Goal: Task Accomplishment & Management: Use online tool/utility

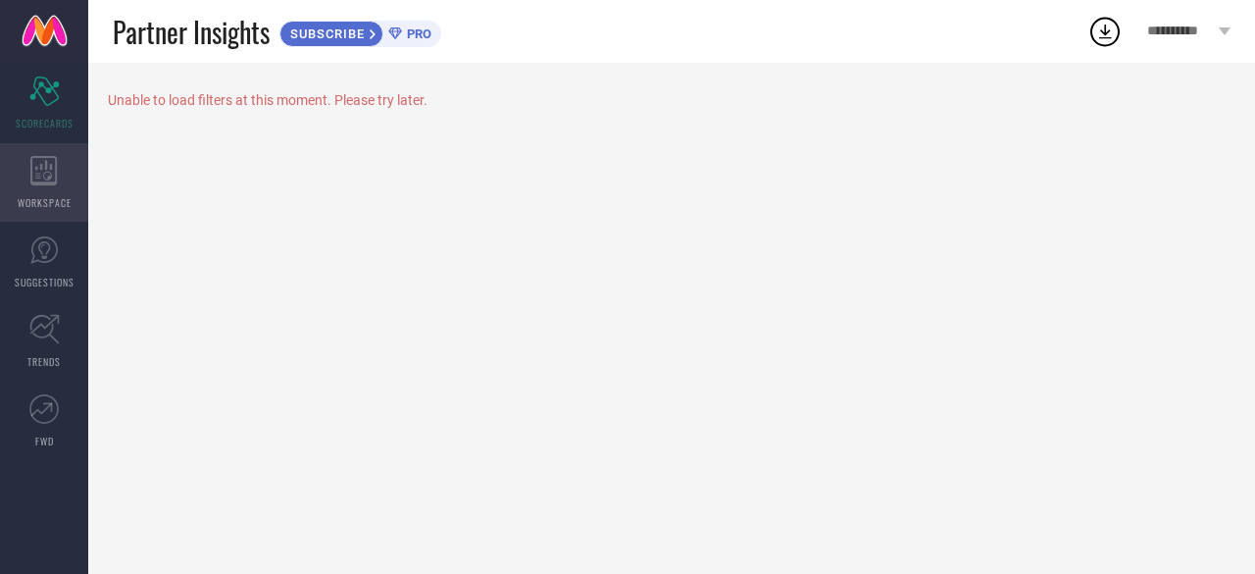
click at [54, 191] on div "WORKSPACE" at bounding box center [44, 182] width 88 height 78
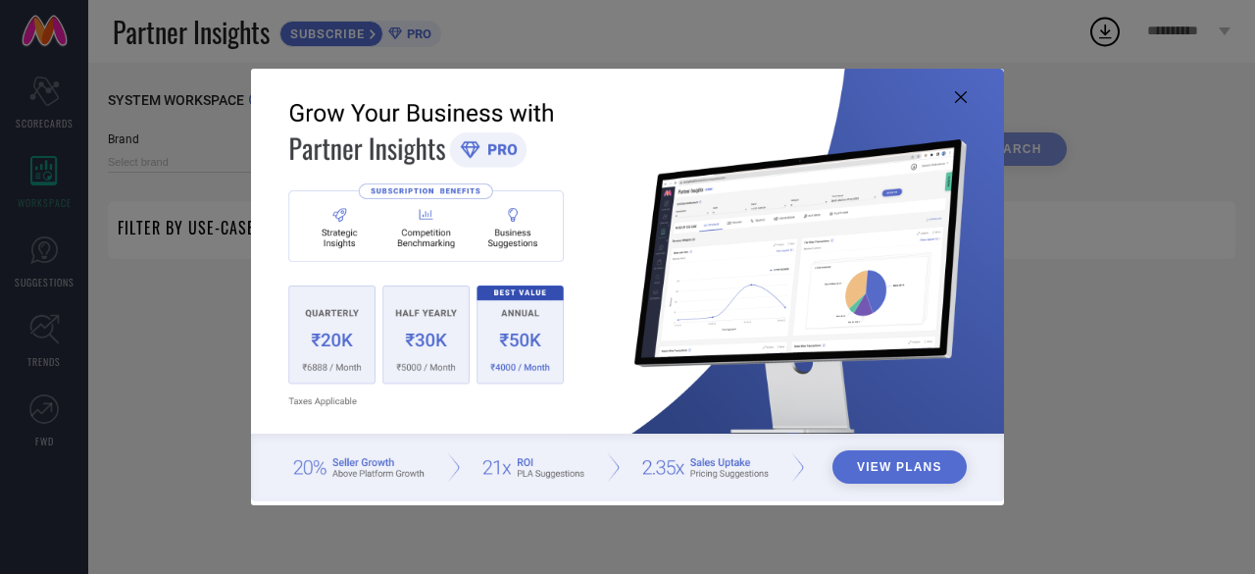
type input "1 STOP FASHION"
type input "All"
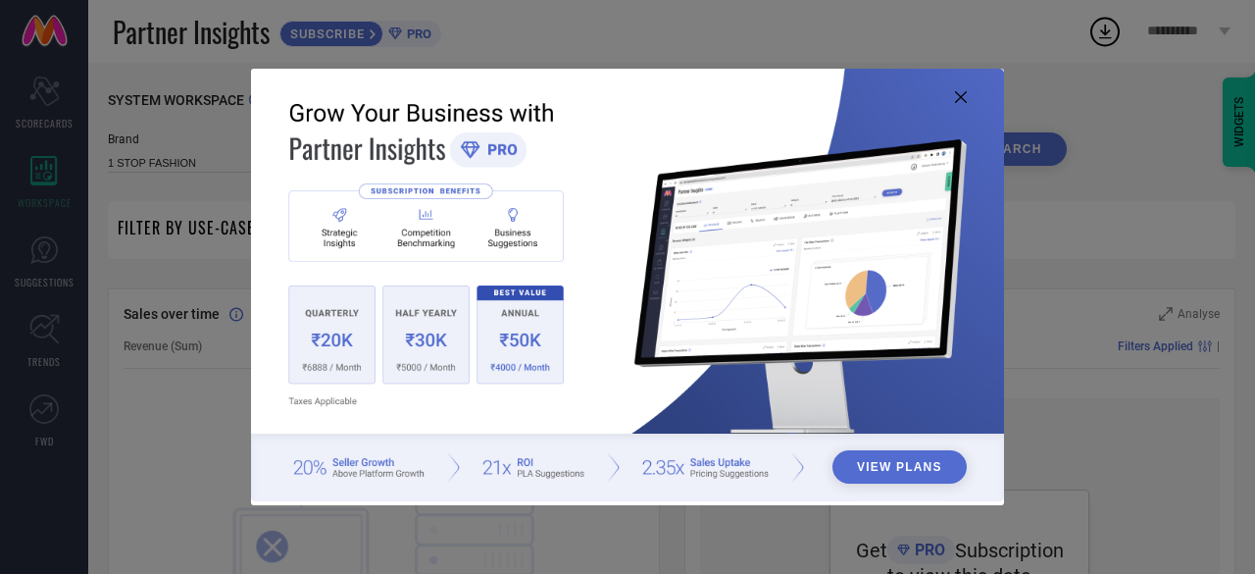
click at [961, 95] on icon at bounding box center [961, 97] width 12 height 12
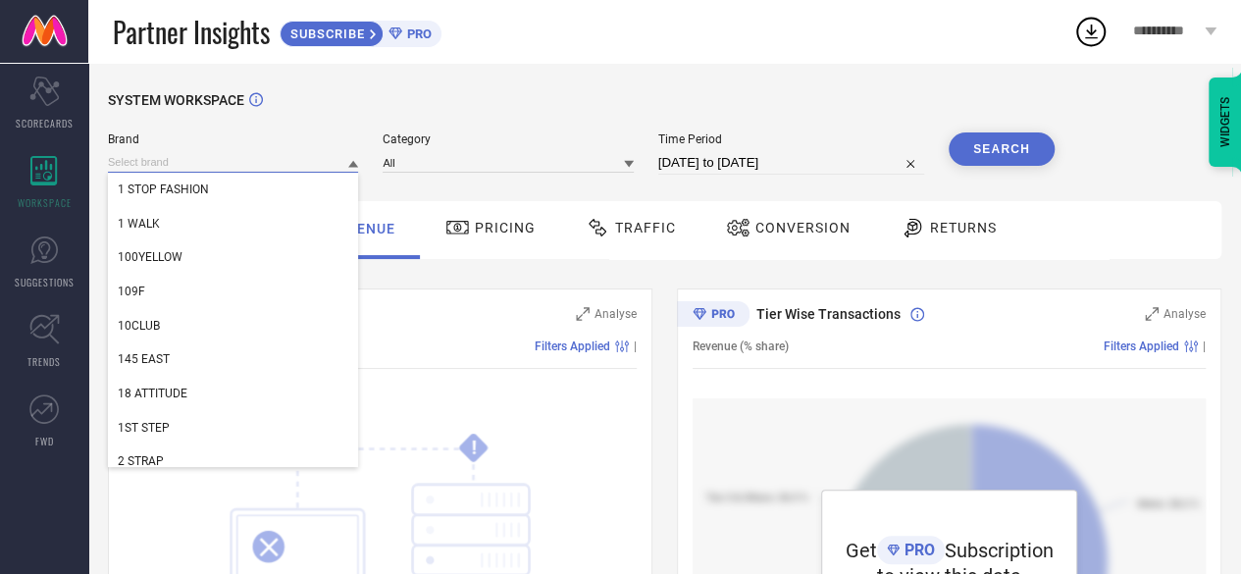
click at [178, 166] on input at bounding box center [233, 162] width 250 height 21
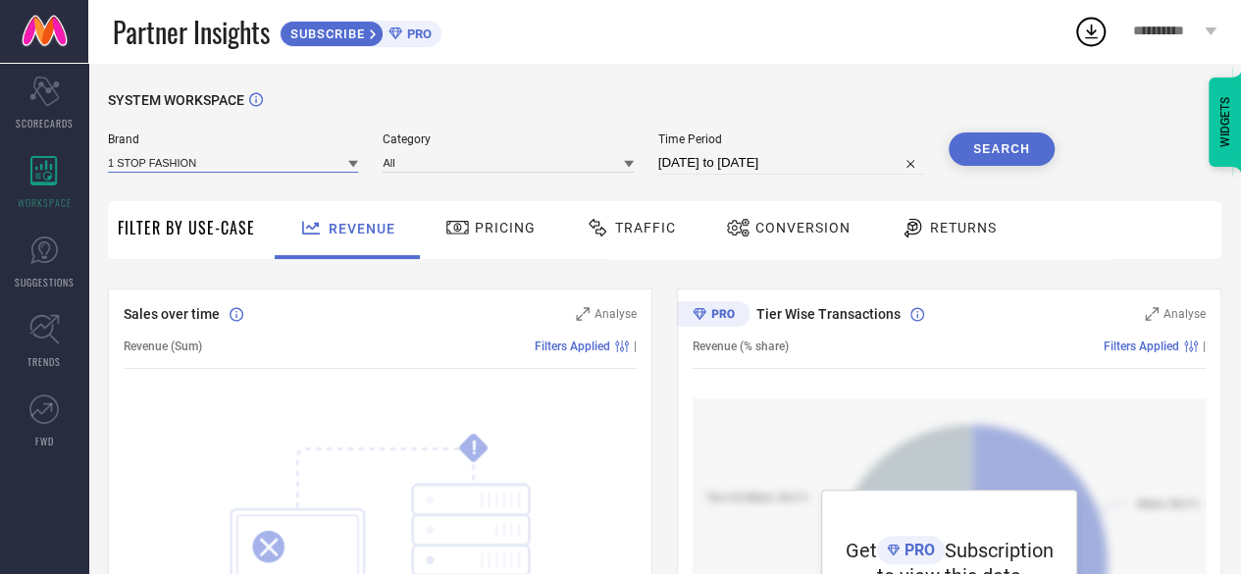
click at [233, 160] on input at bounding box center [233, 162] width 250 height 21
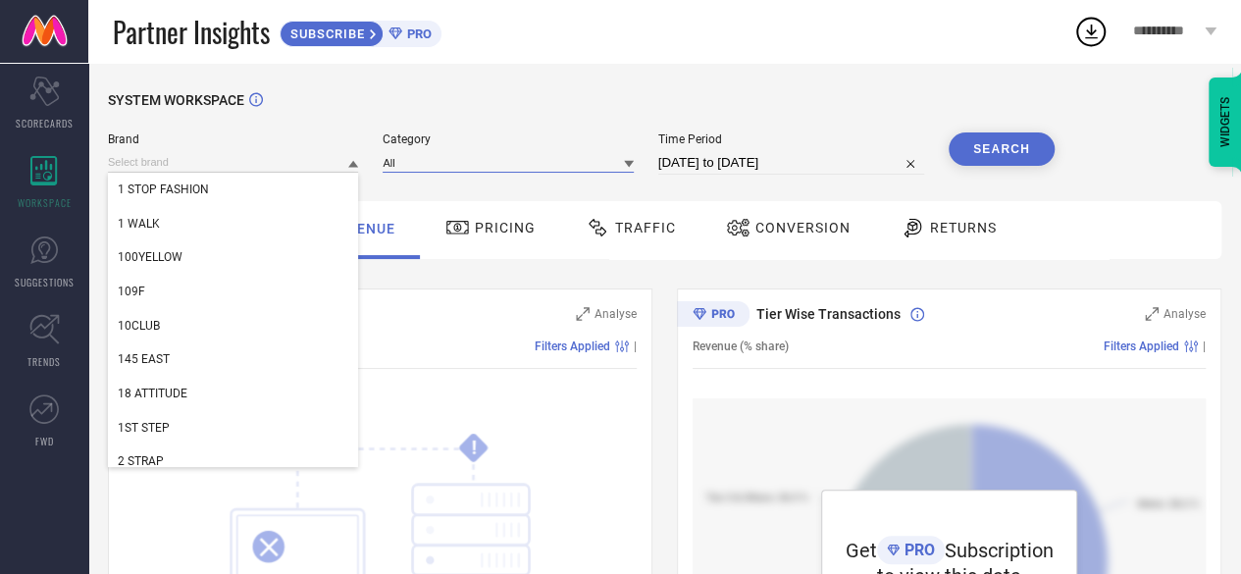
click at [448, 170] on input at bounding box center [507, 162] width 250 height 21
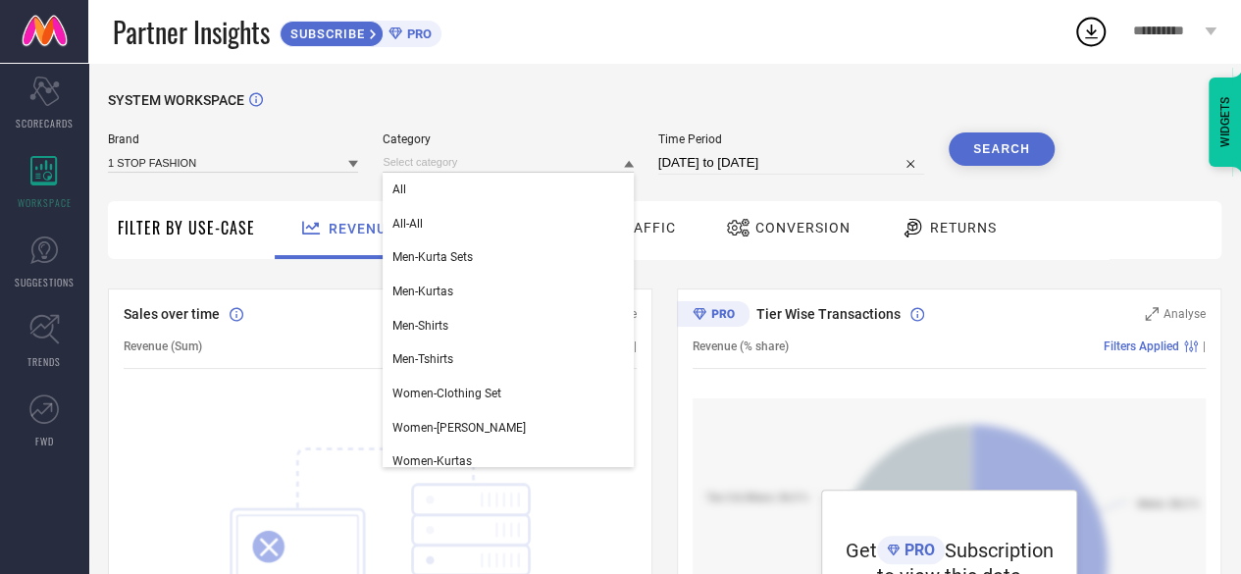
click at [406, 134] on span "Category" at bounding box center [507, 139] width 250 height 14
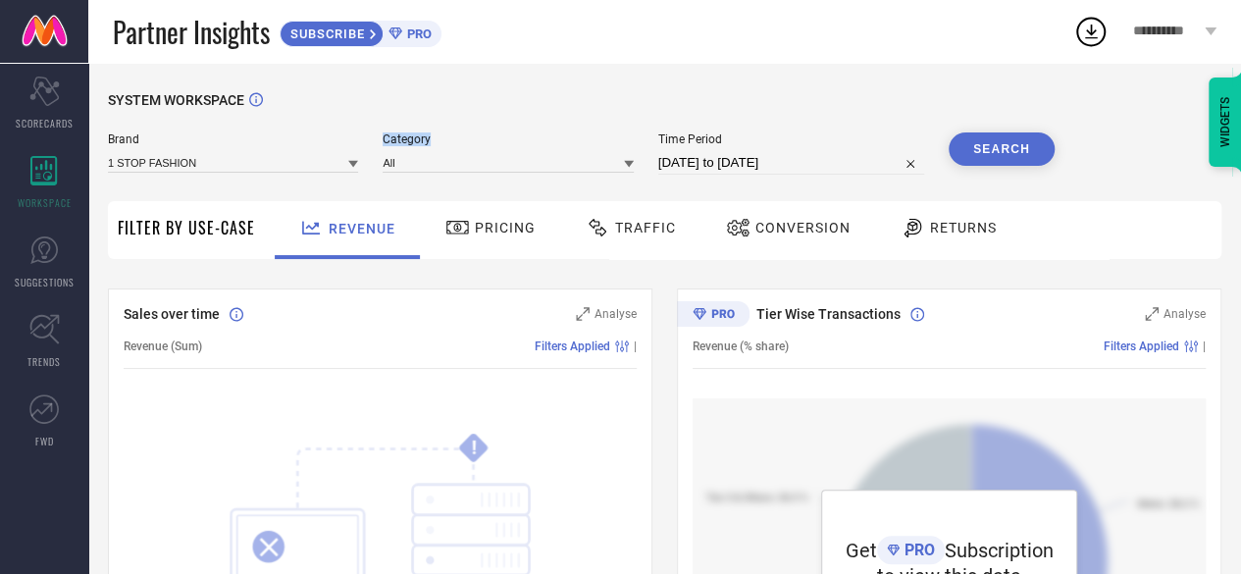
click at [406, 134] on span "Category" at bounding box center [507, 139] width 250 height 14
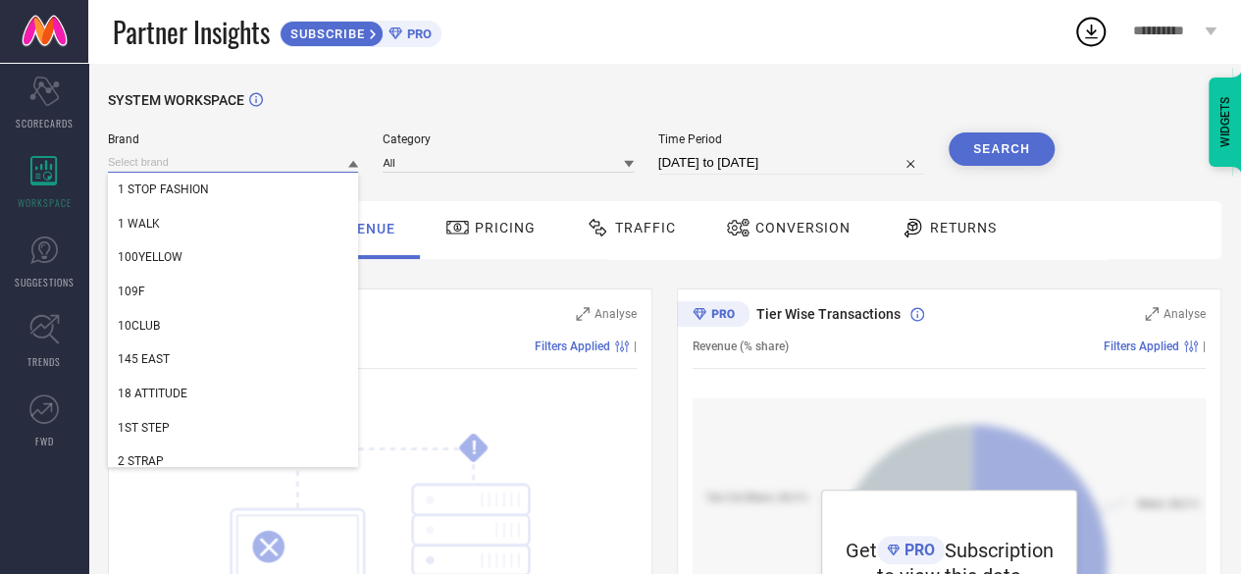
click at [249, 172] on input at bounding box center [233, 162] width 250 height 21
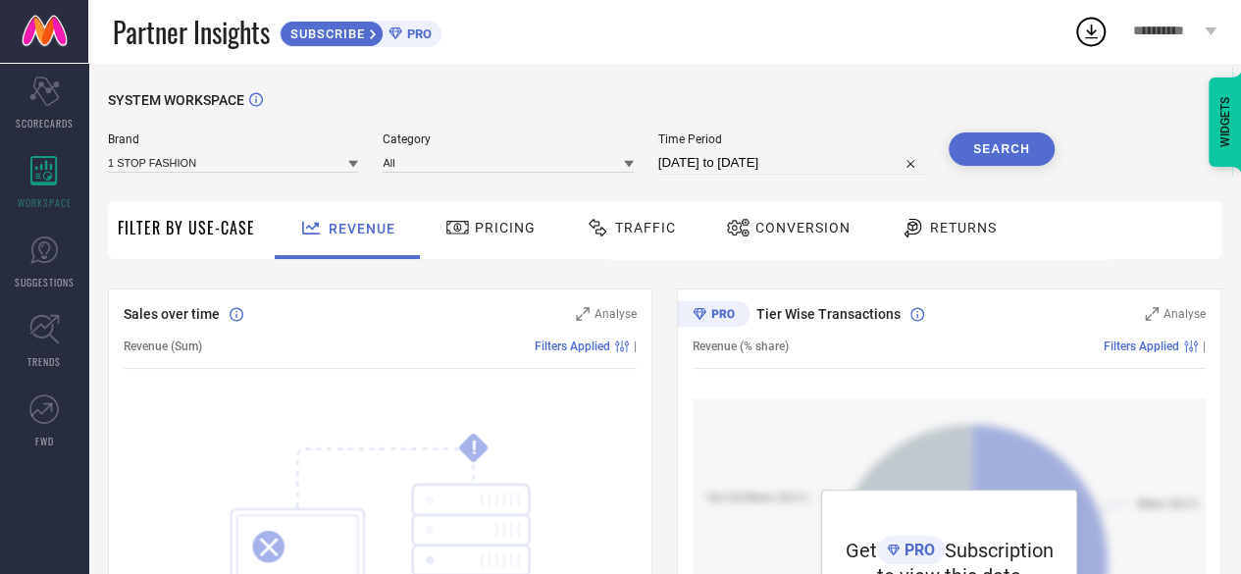
click at [469, 107] on div "SYSTEM WORKSPACE" at bounding box center [664, 112] width 1113 height 40
click at [343, 129] on div "SYSTEM WORKSPACE" at bounding box center [664, 112] width 1113 height 40
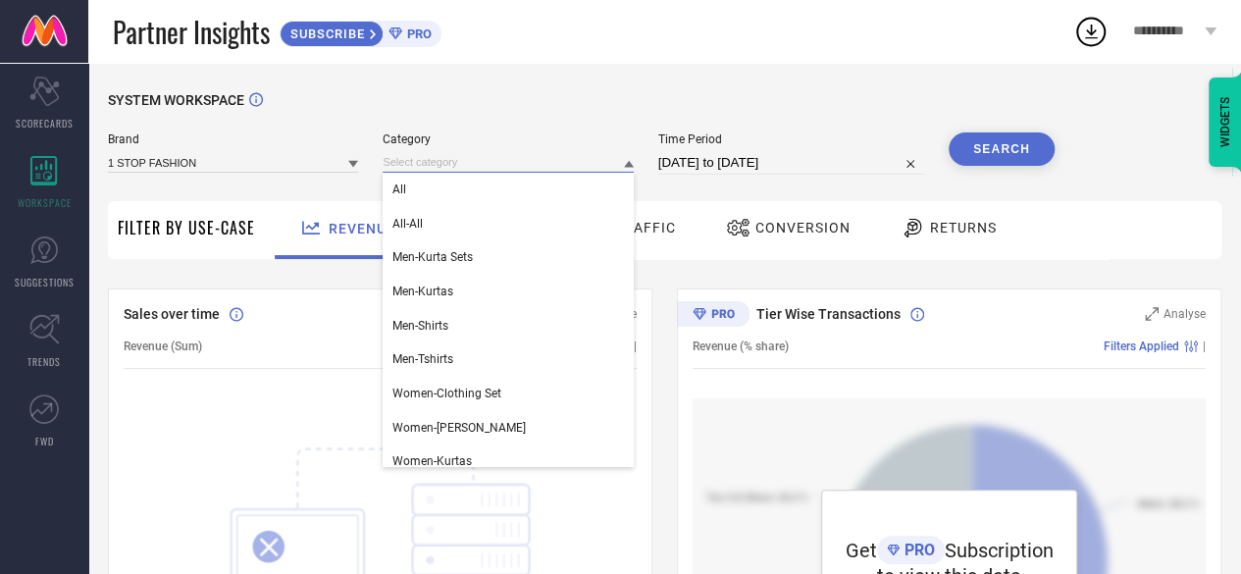
click at [437, 162] on input at bounding box center [507, 162] width 250 height 21
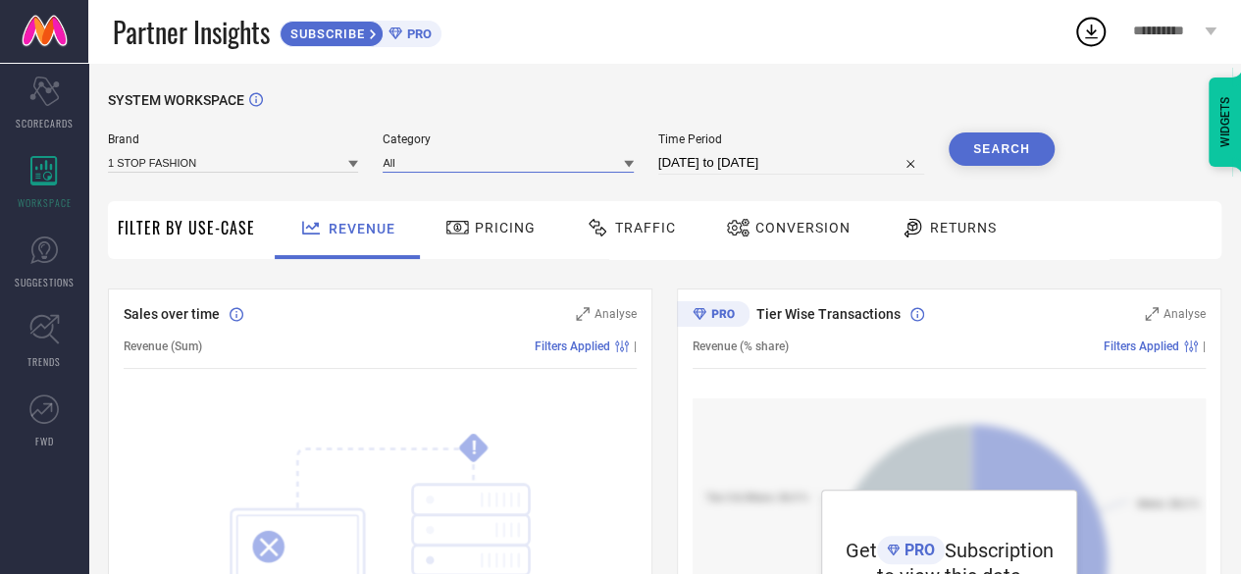
click at [437, 162] on input at bounding box center [507, 162] width 250 height 21
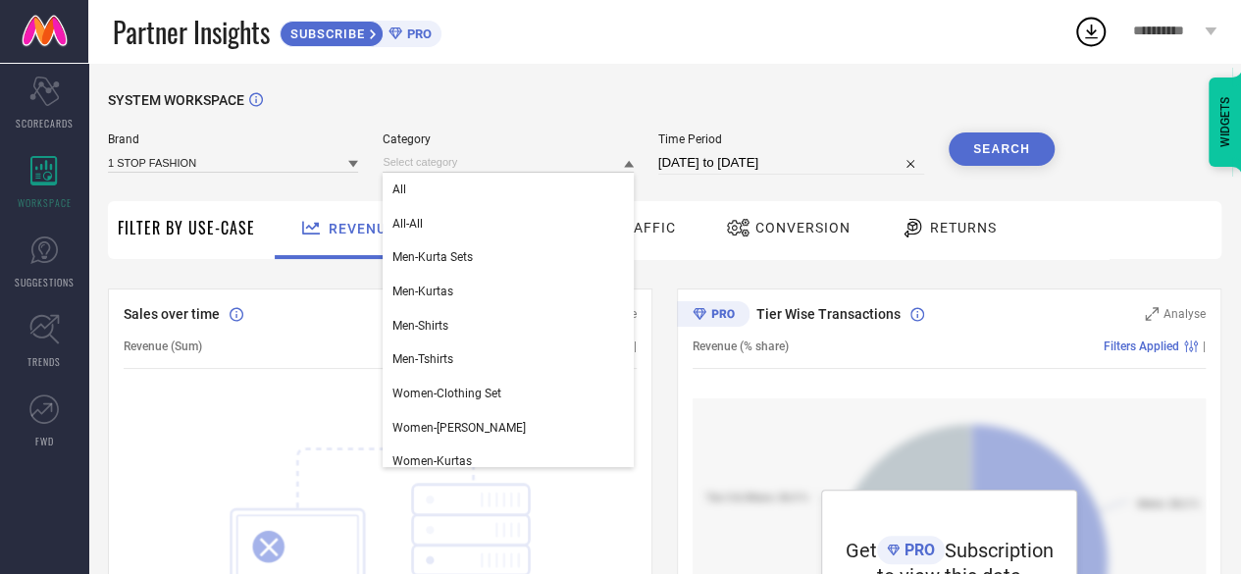
click at [400, 133] on span "Category" at bounding box center [507, 139] width 250 height 14
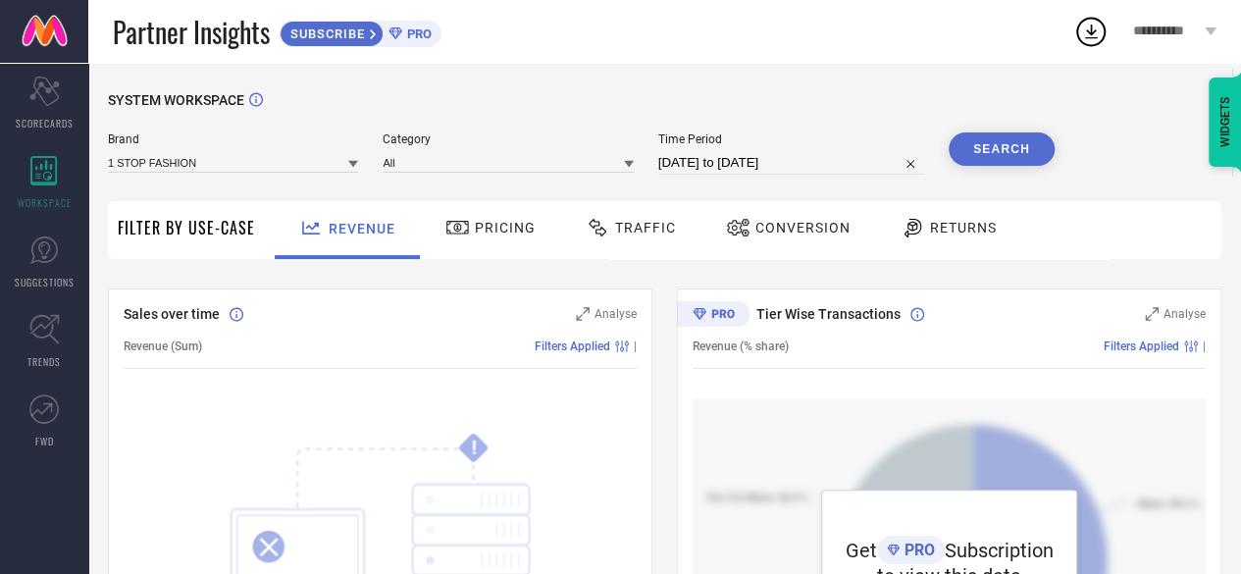
click at [400, 133] on span "Category" at bounding box center [507, 139] width 250 height 14
click at [315, 114] on div "SYSTEM WORKSPACE" at bounding box center [664, 112] width 1113 height 40
click at [318, 98] on div "Helps you analyse your requirements and discover opportunities based on various…" at bounding box center [431, 98] width 294 height 27
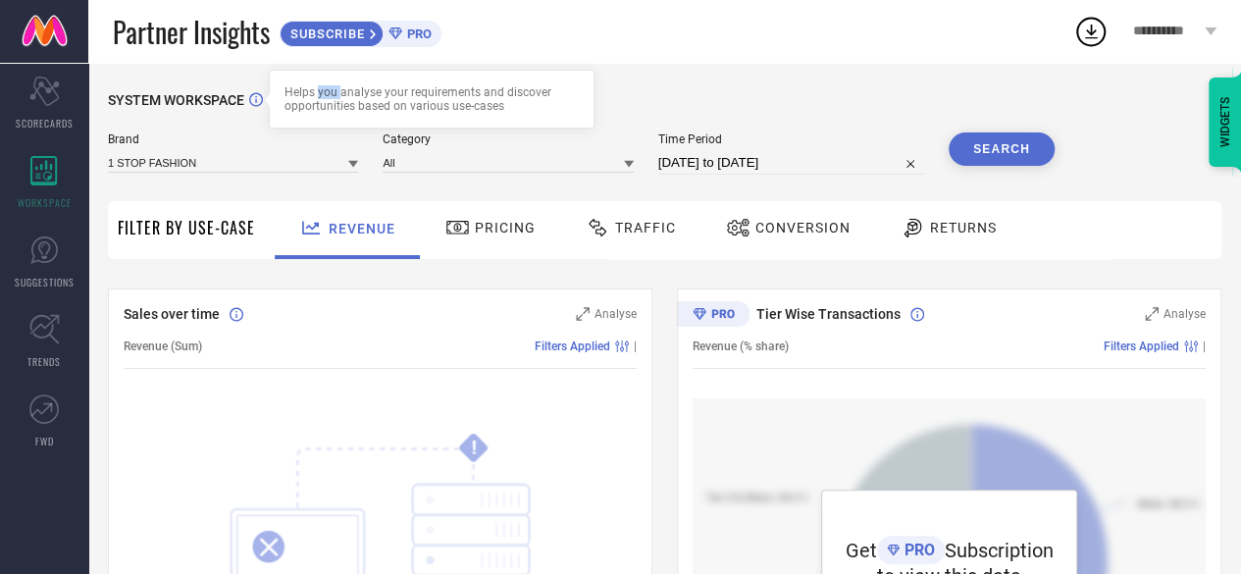
click at [318, 98] on div "Helps you analyse your requirements and discover opportunities based on various…" at bounding box center [431, 98] width 294 height 27
click at [323, 101] on div "Helps you analyse your requirements and discover opportunities based on various…" at bounding box center [431, 98] width 294 height 27
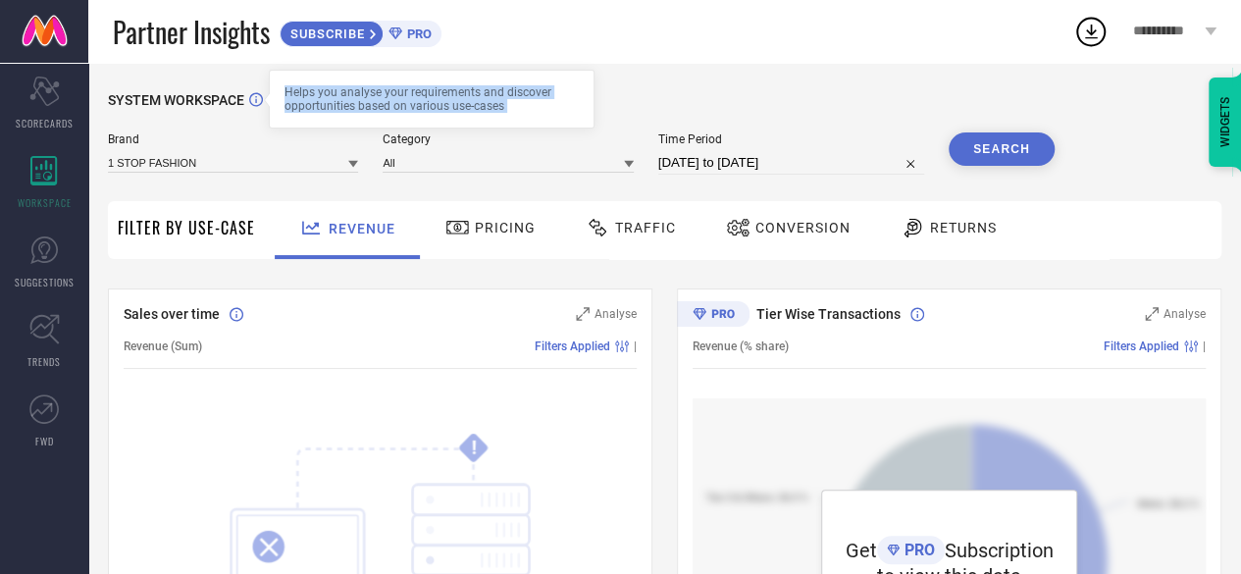
click at [323, 101] on div "Helps you analyse your requirements and discover opportunities based on various…" at bounding box center [431, 98] width 294 height 27
click at [308, 88] on div "Helps you analyse your requirements and discover opportunities based on various…" at bounding box center [431, 98] width 294 height 27
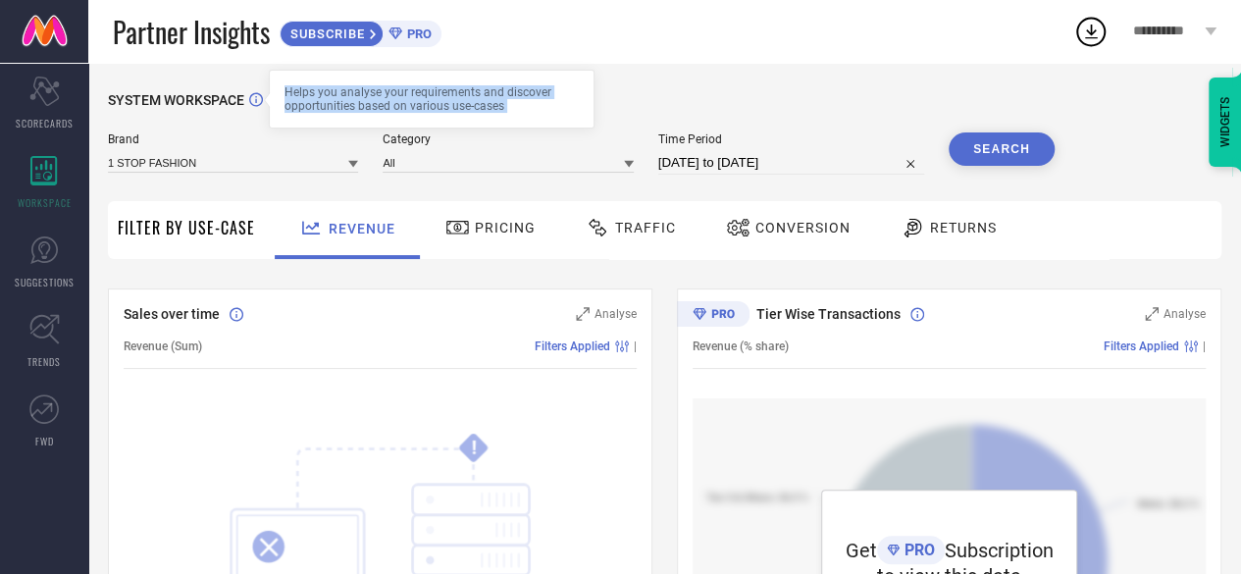
click at [312, 92] on div "Helps you analyse your requirements and discover opportunities based on various…" at bounding box center [431, 98] width 294 height 27
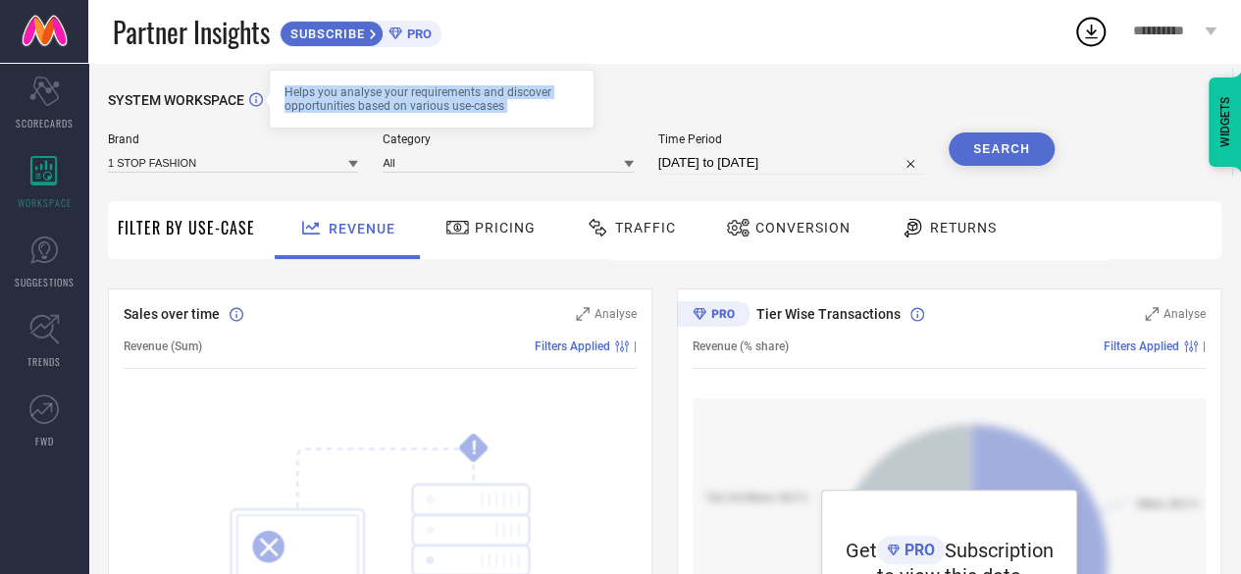
click at [331, 93] on div "Helps you analyse your requirements and discover opportunities based on various…" at bounding box center [431, 98] width 294 height 27
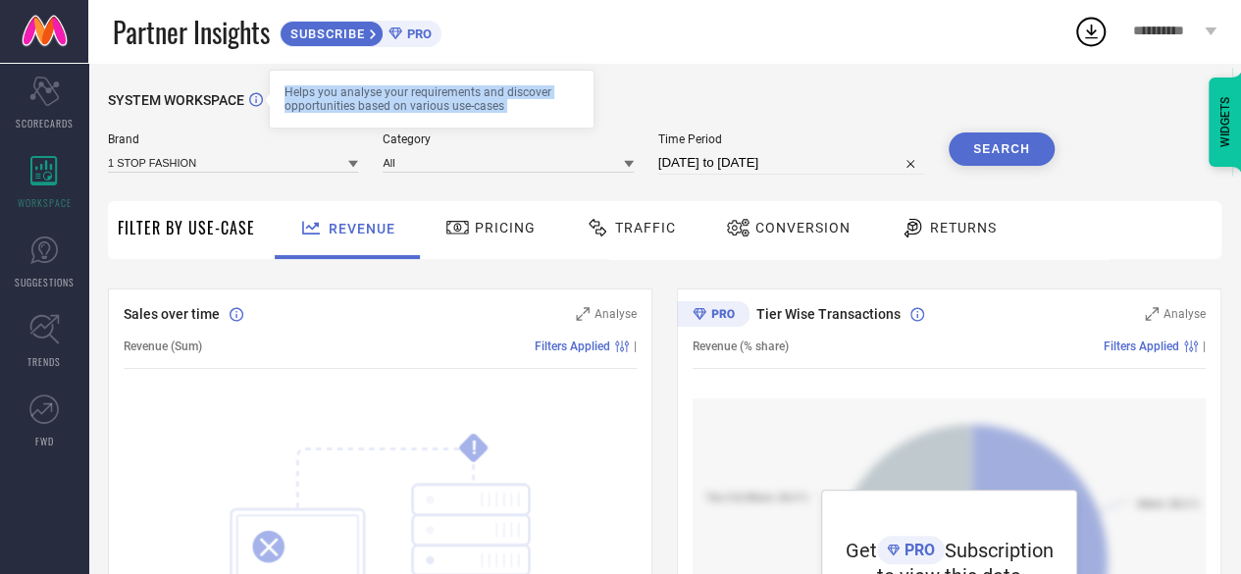
click at [331, 93] on div "Helps you analyse your requirements and discover opportunities based on various…" at bounding box center [431, 98] width 294 height 27
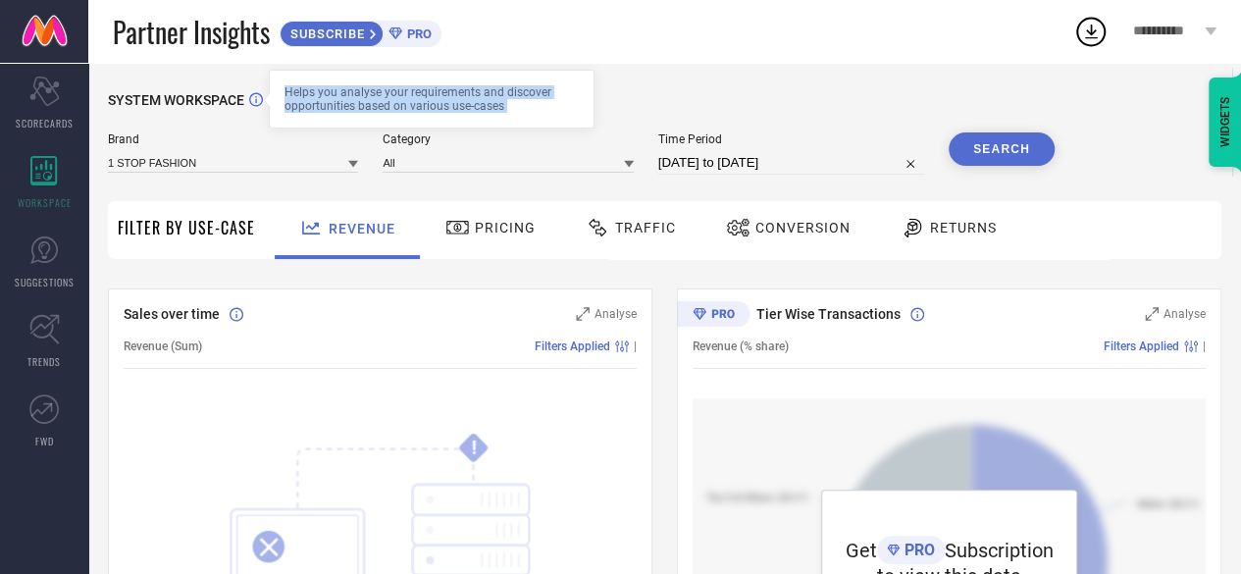
click at [331, 93] on div "Helps you analyse your requirements and discover opportunities based on various…" at bounding box center [431, 98] width 294 height 27
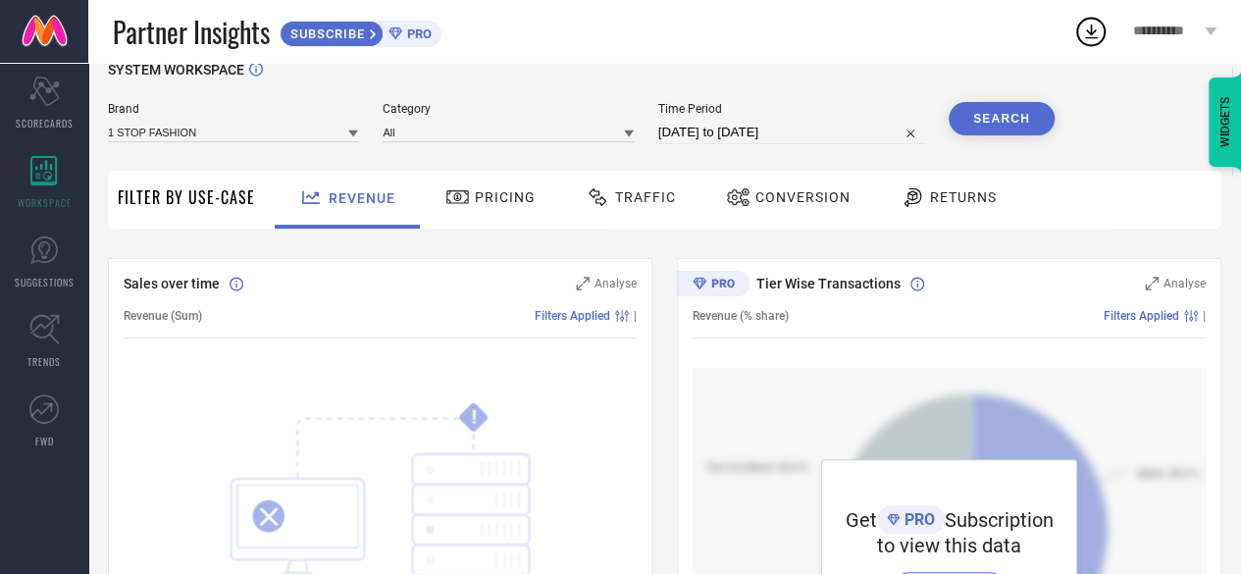
scroll to position [35, 0]
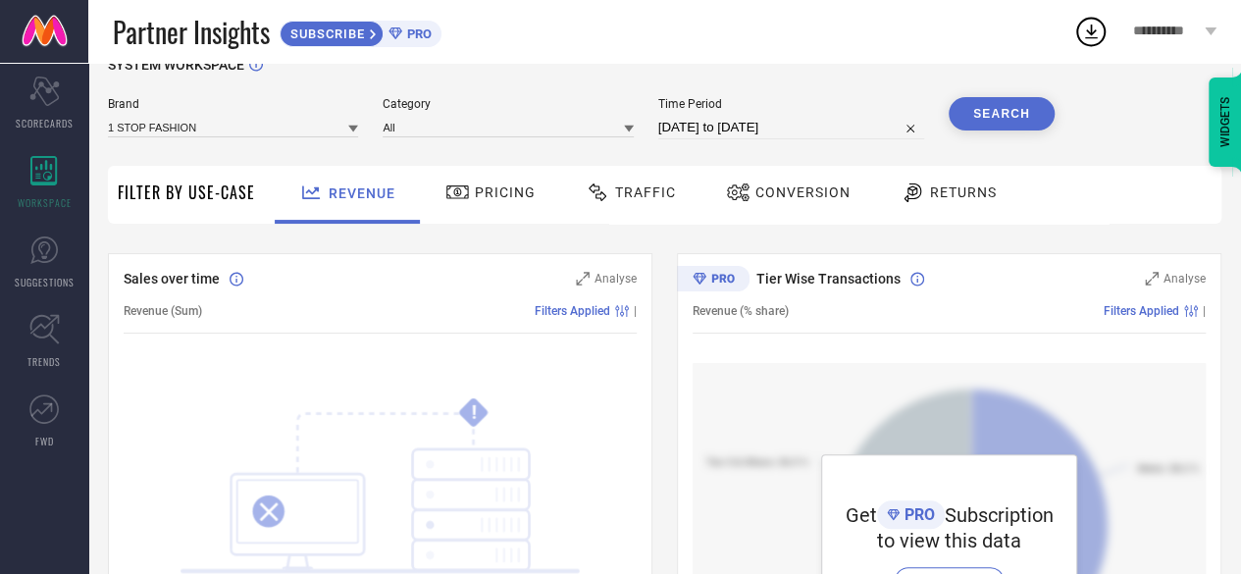
click at [618, 189] on span "Traffic" at bounding box center [645, 192] width 61 height 16
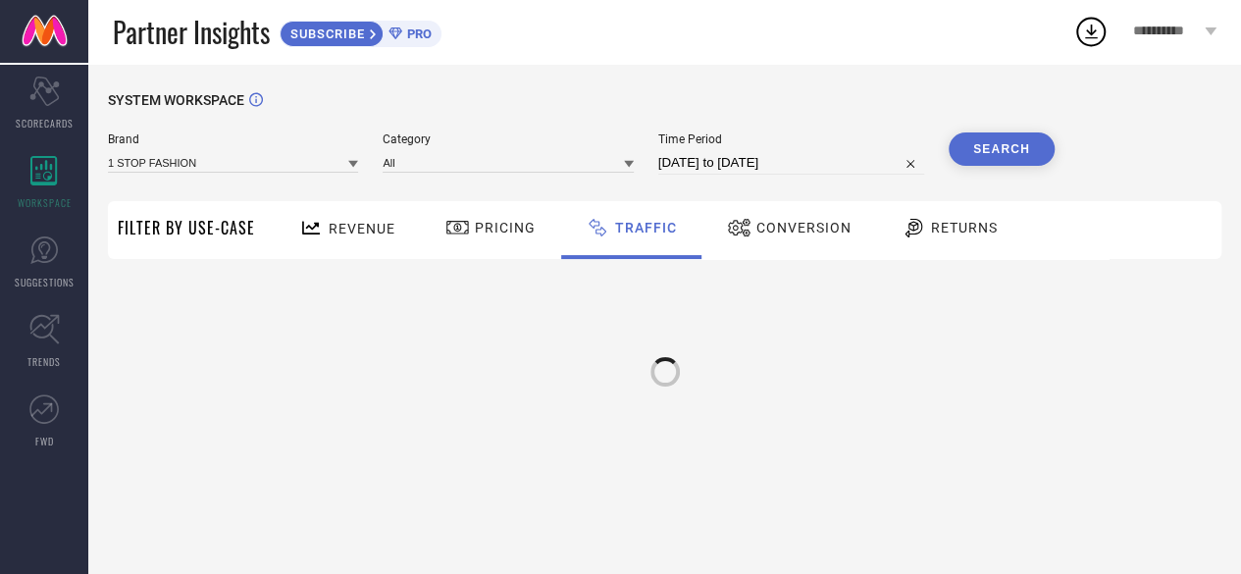
scroll to position [0, 0]
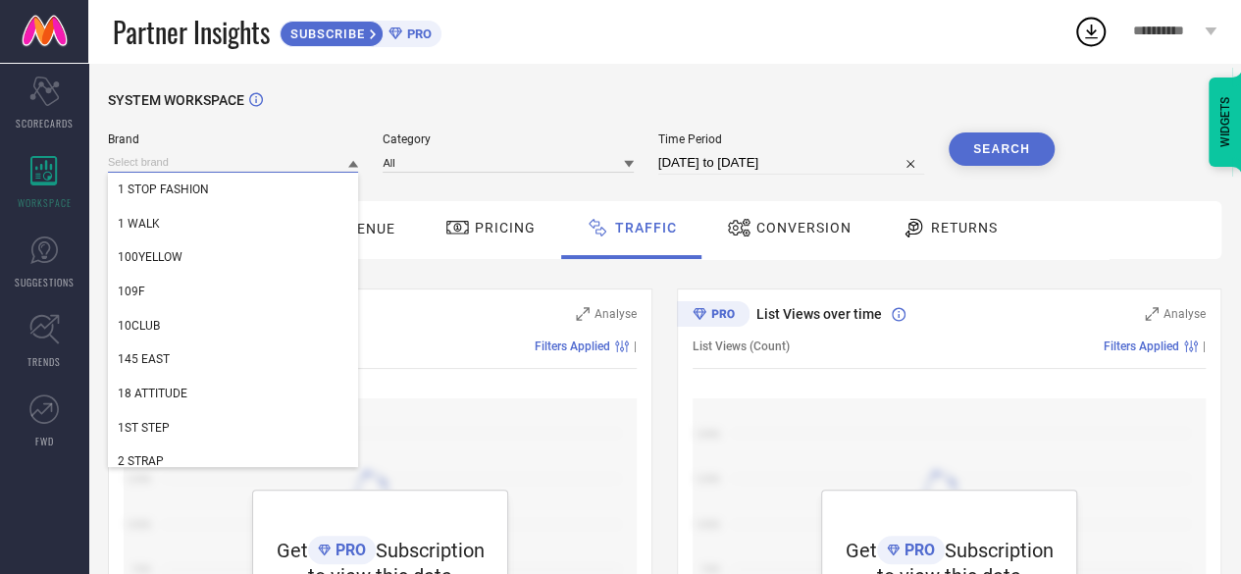
click at [264, 172] on input at bounding box center [233, 162] width 250 height 21
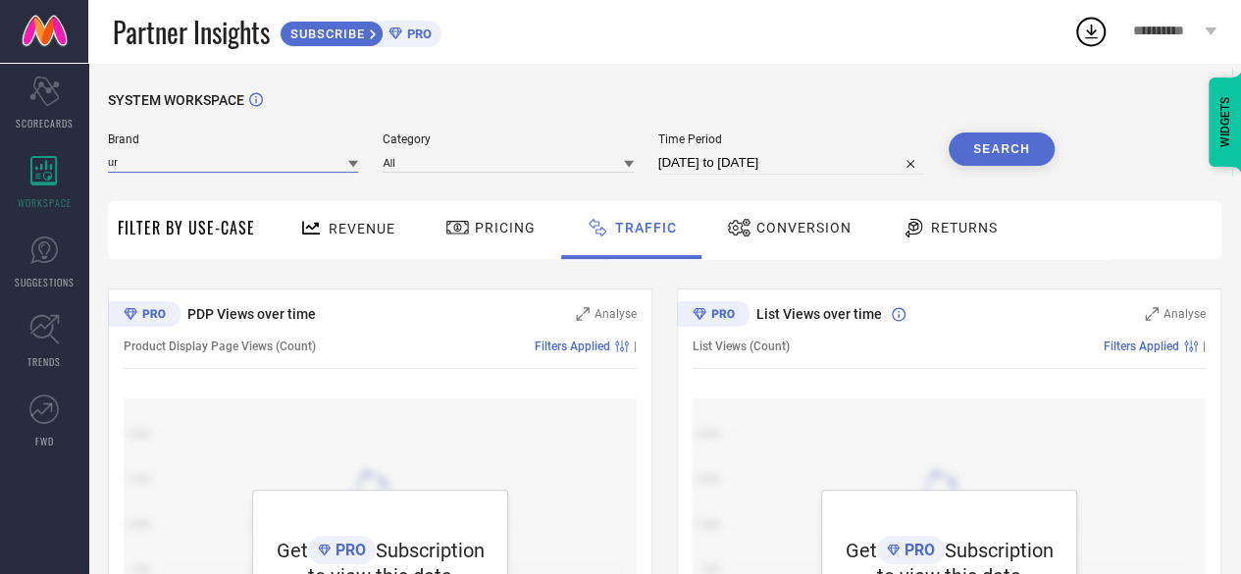
type input "u"
click at [931, 227] on span "Returns" at bounding box center [964, 228] width 67 height 16
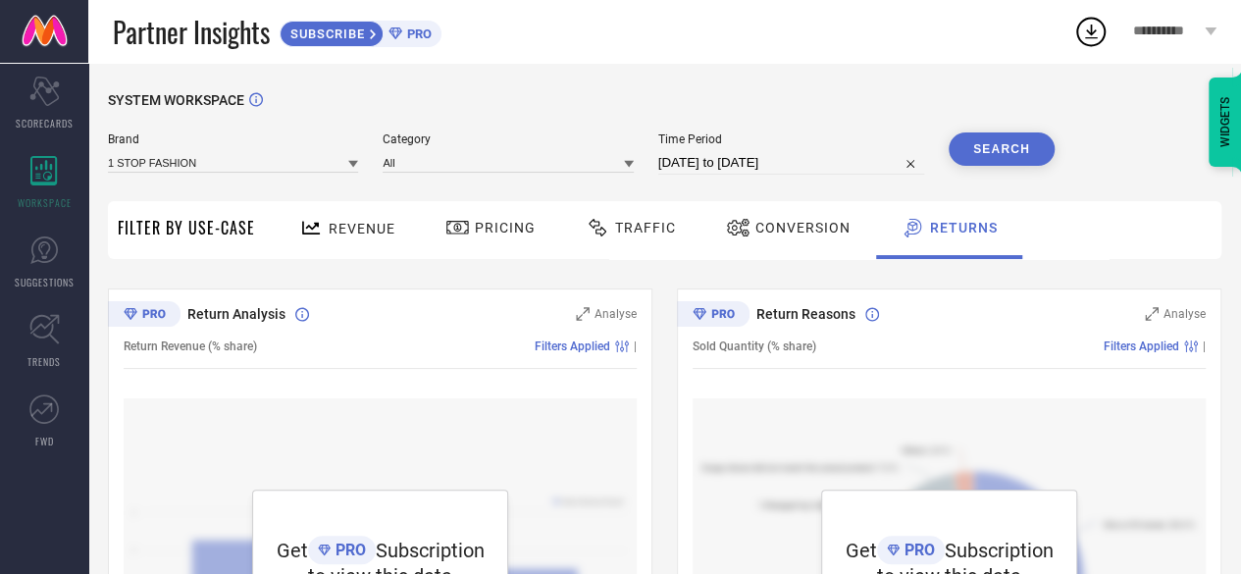
click at [641, 108] on div "SYSTEM WORKSPACE" at bounding box center [664, 112] width 1113 height 40
click at [651, 170] on div "Brand 1 STOP FASHION Category All Time Period [DATE] to [DATE] Search" at bounding box center [581, 153] width 946 height 42
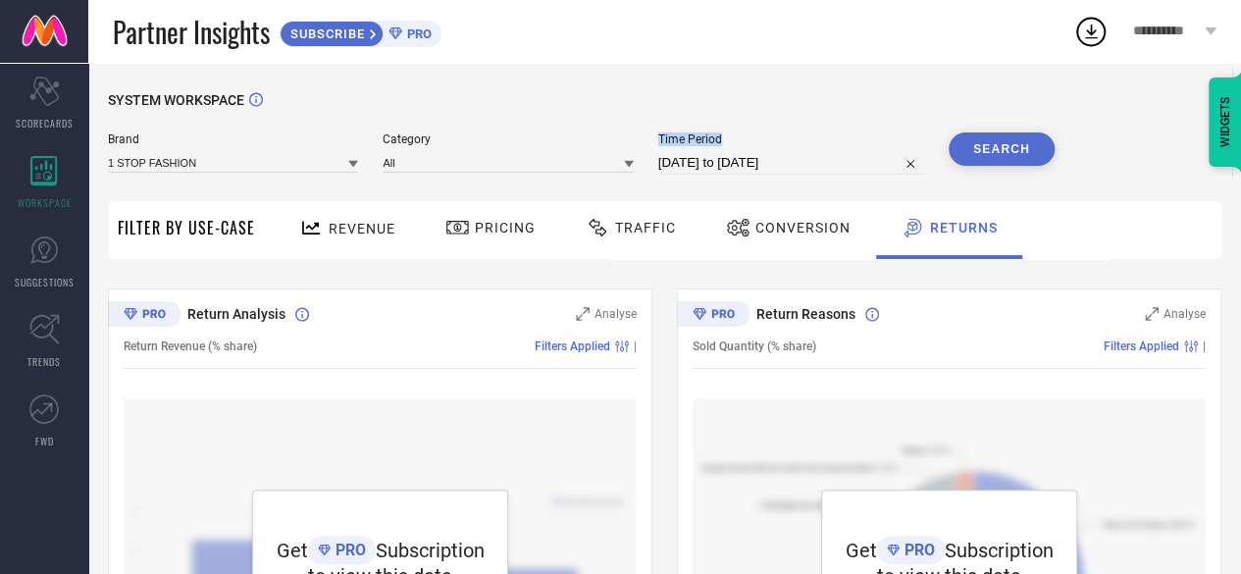
click at [651, 170] on div "Brand 1 STOP FASHION Category All Time Period [DATE] to [DATE] Search" at bounding box center [581, 153] width 946 height 42
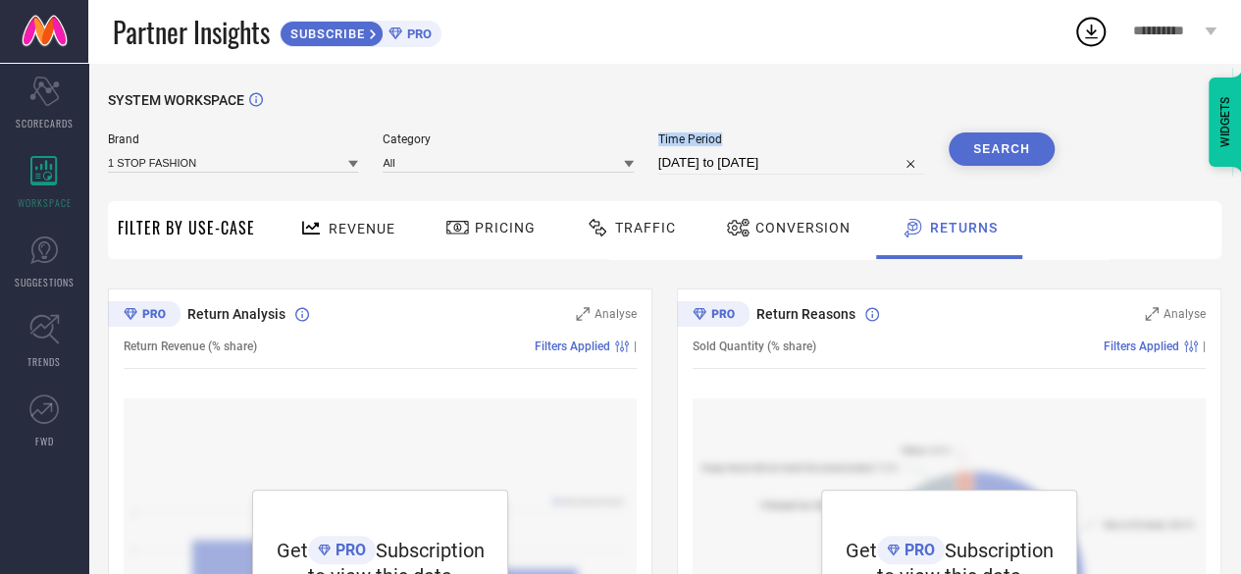
click at [651, 170] on div "Brand 1 STOP FASHION Category All Time Period [DATE] to [DATE] Search" at bounding box center [581, 153] width 946 height 42
click at [400, 141] on span "Category" at bounding box center [507, 139] width 250 height 14
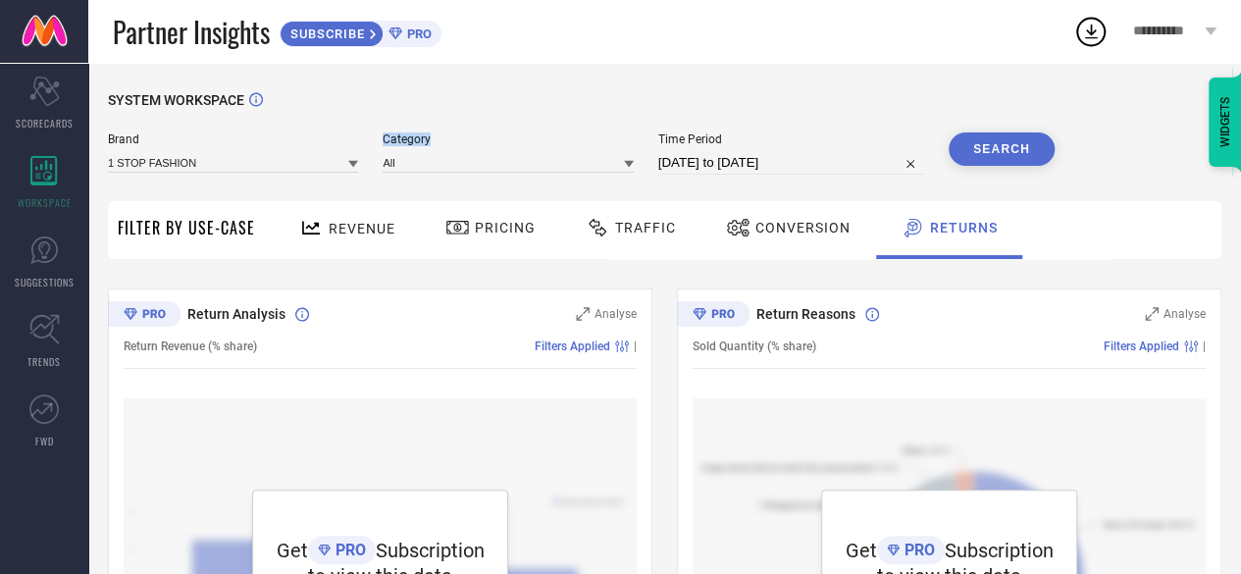
click at [400, 141] on span "Category" at bounding box center [507, 139] width 250 height 14
click at [126, 142] on span "Brand" at bounding box center [233, 139] width 250 height 14
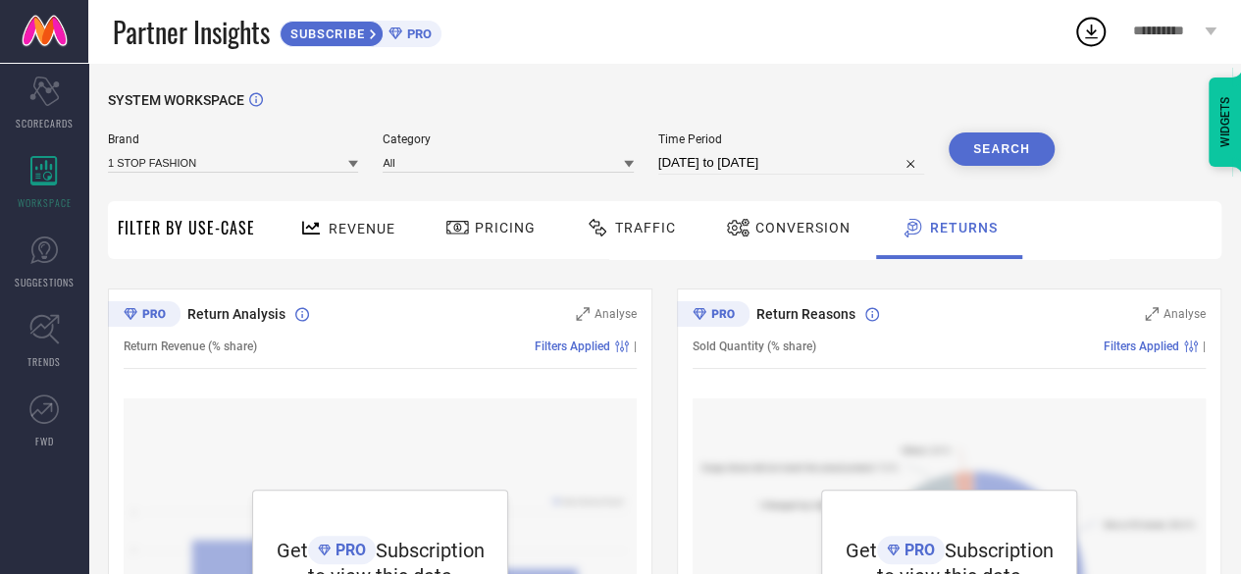
click at [409, 144] on span "Category" at bounding box center [507, 139] width 250 height 14
click at [121, 133] on span "Brand" at bounding box center [233, 139] width 250 height 14
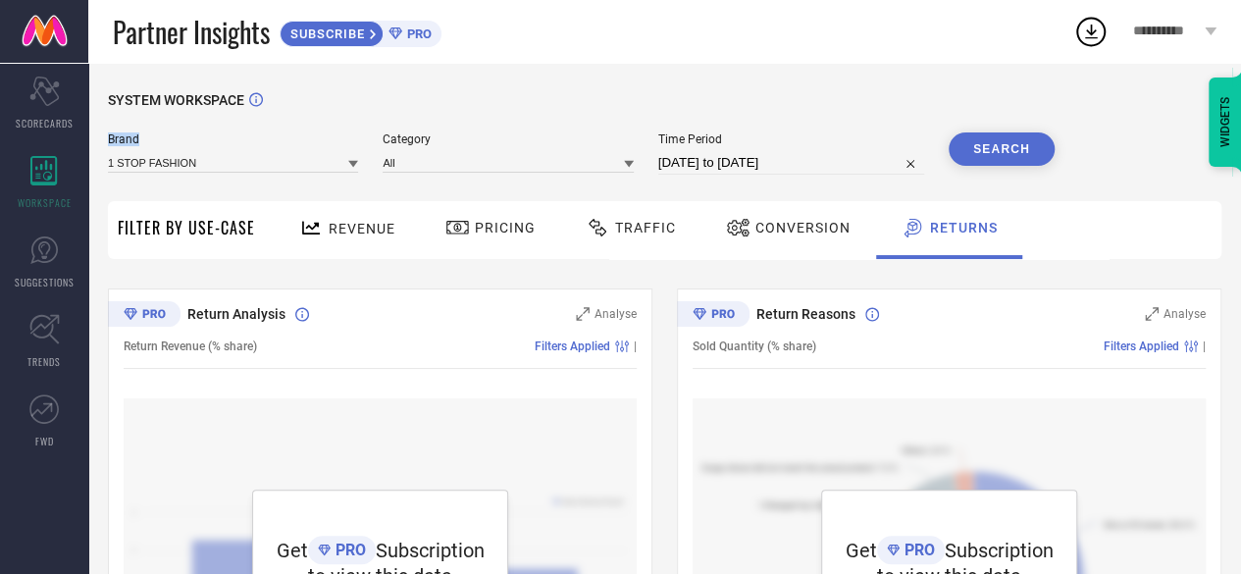
click at [121, 133] on span "Brand" at bounding box center [233, 139] width 250 height 14
